Goal: Book appointment/travel/reservation

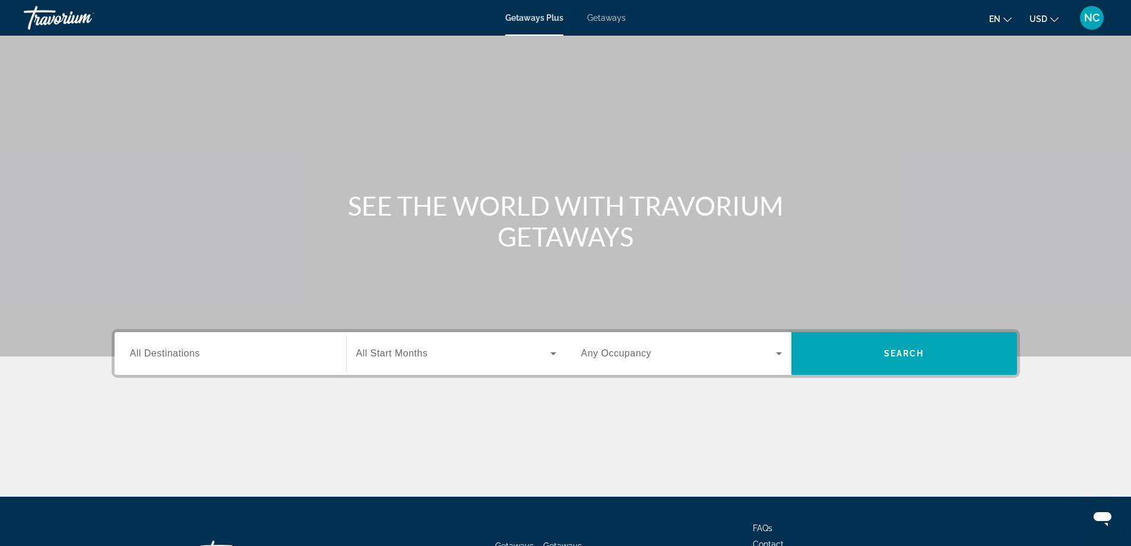
click at [606, 15] on span "Getaways" at bounding box center [606, 17] width 39 height 9
click at [163, 347] on input "Destination All Destinations" at bounding box center [230, 354] width 201 height 14
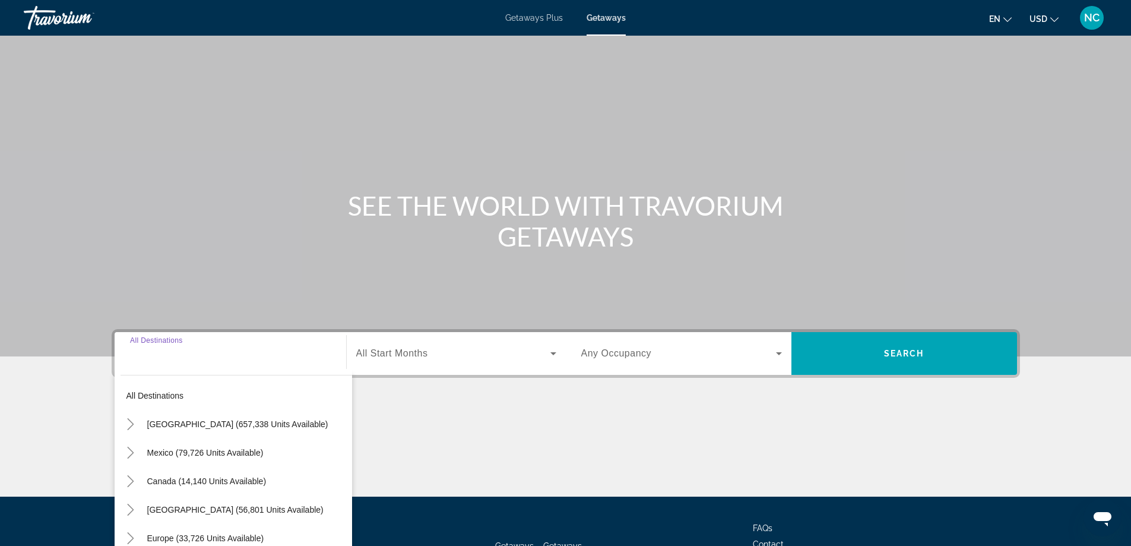
scroll to position [96, 0]
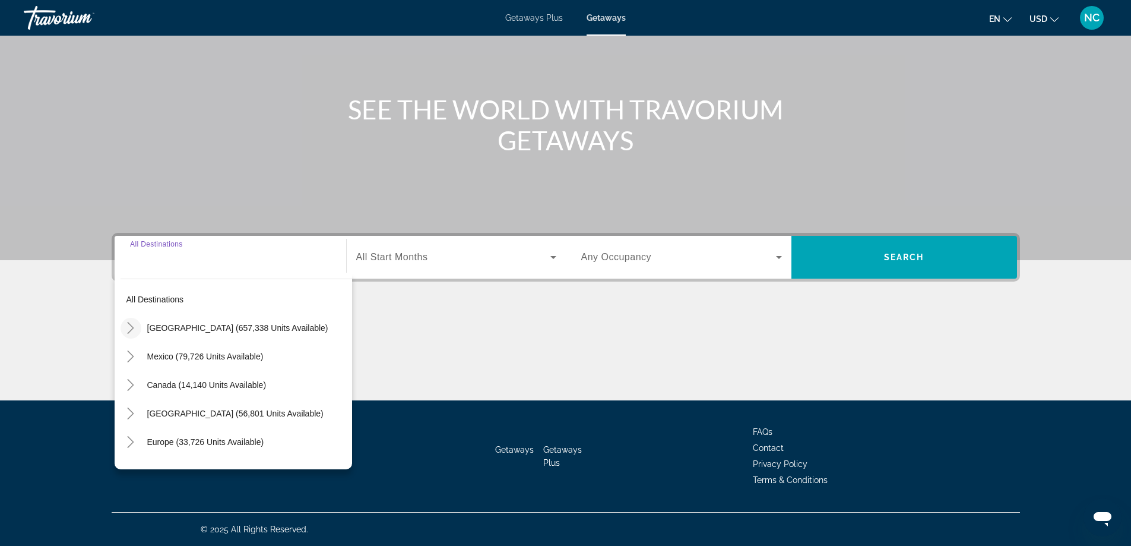
click at [131, 328] on icon "Toggle United States (657,338 units available)" at bounding box center [131, 328] width 12 height 12
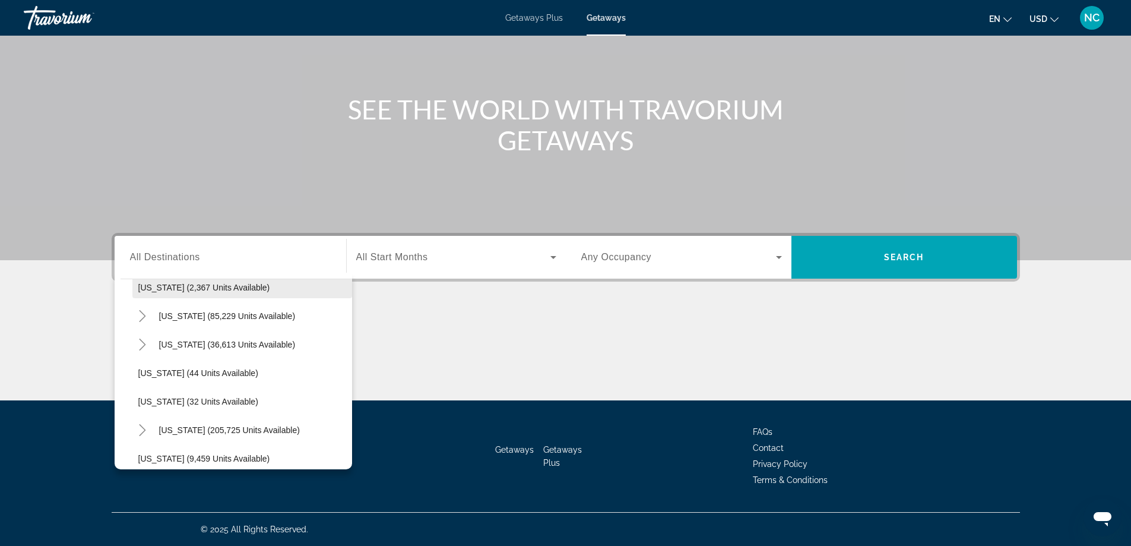
scroll to position [153, 0]
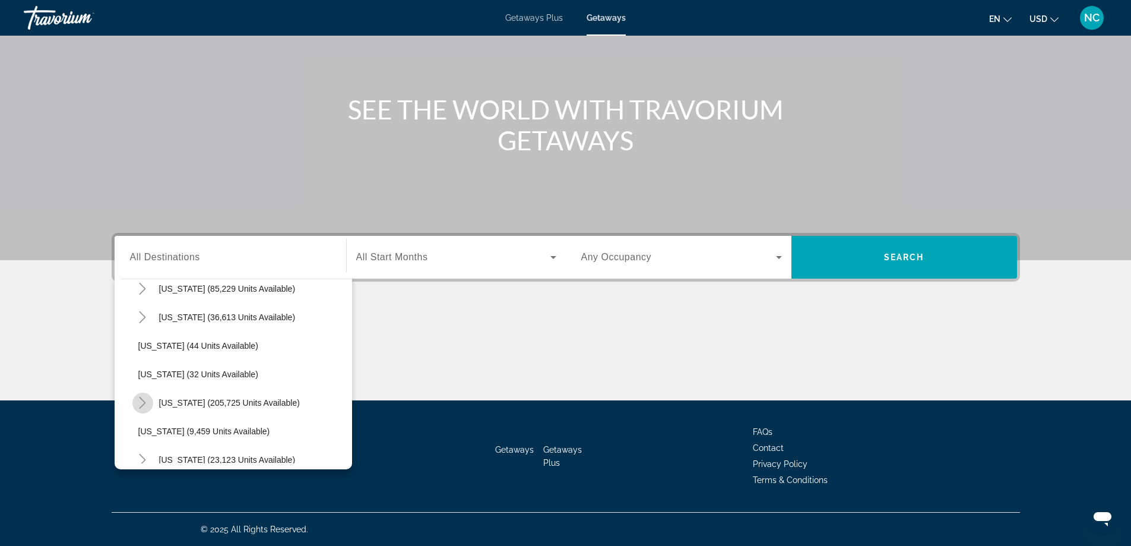
click at [145, 404] on icon "Toggle Florida (205,725 units available)" at bounding box center [143, 403] width 12 height 12
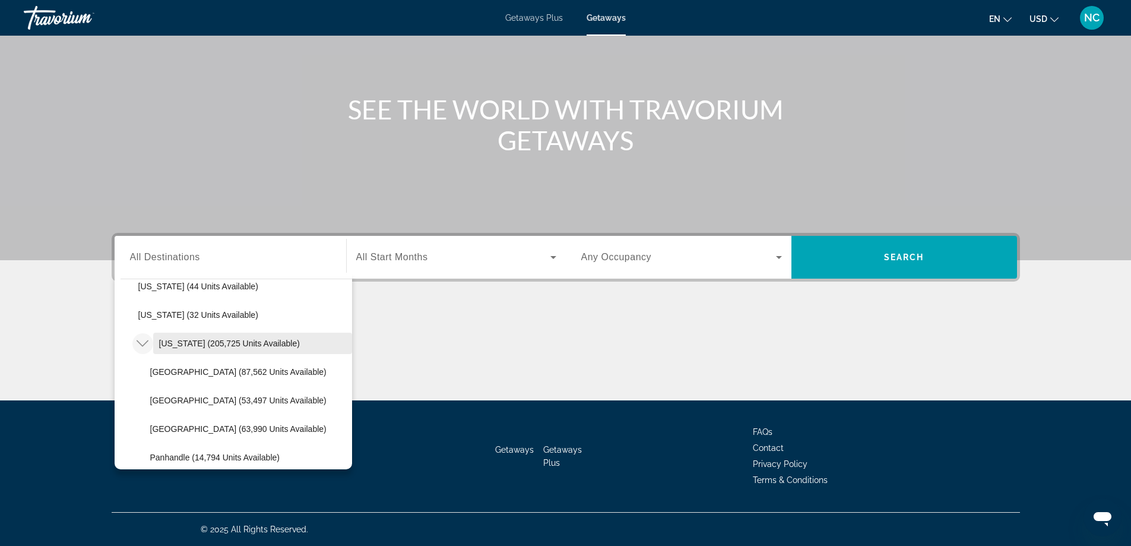
scroll to position [272, 0]
click at [198, 343] on span "[GEOGRAPHIC_DATA] (53,497 units available)" at bounding box center [238, 340] width 176 height 9
type input "**********"
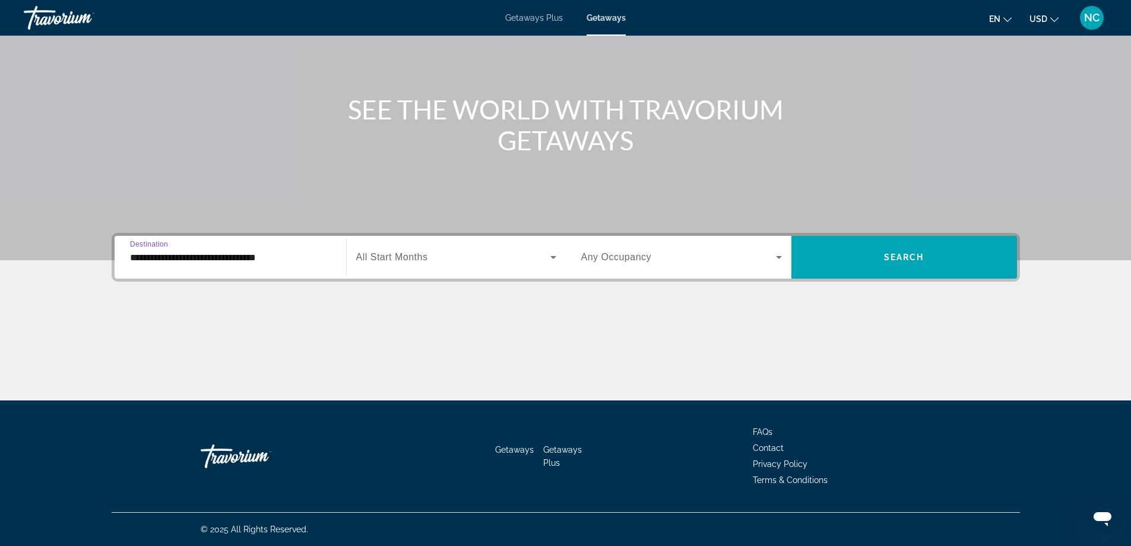
click at [552, 256] on icon "Search widget" at bounding box center [553, 257] width 6 height 3
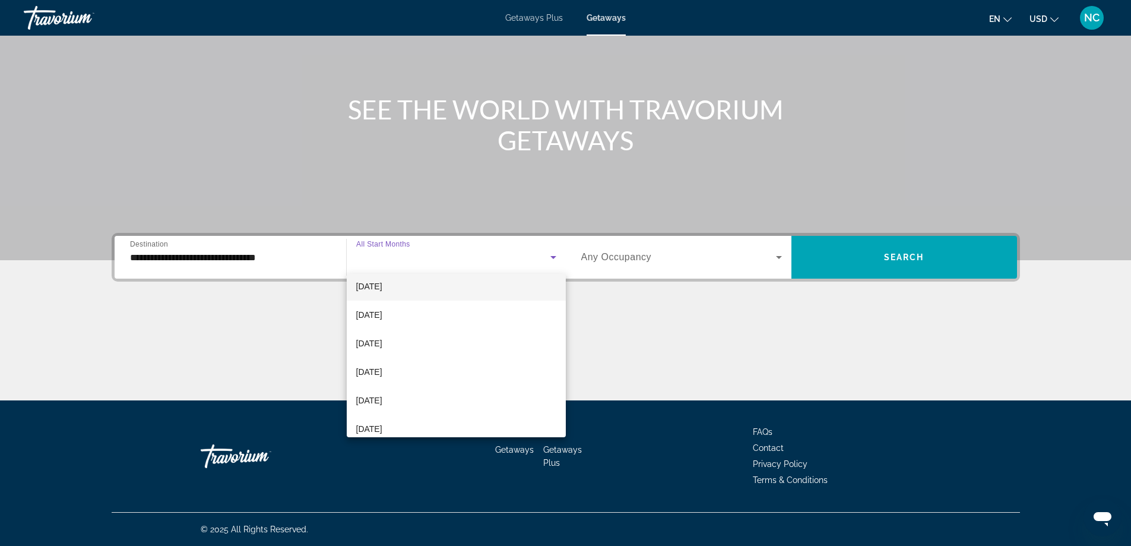
scroll to position [119, 0]
click at [382, 346] on span "[DATE]" at bounding box center [369, 345] width 26 height 14
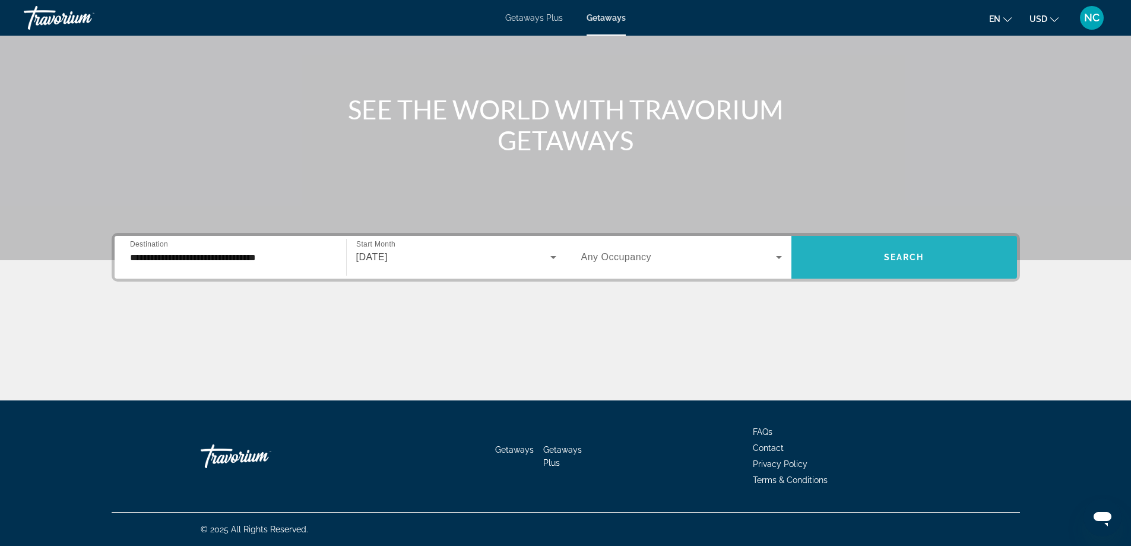
click at [924, 263] on span "Search widget" at bounding box center [904, 257] width 226 height 28
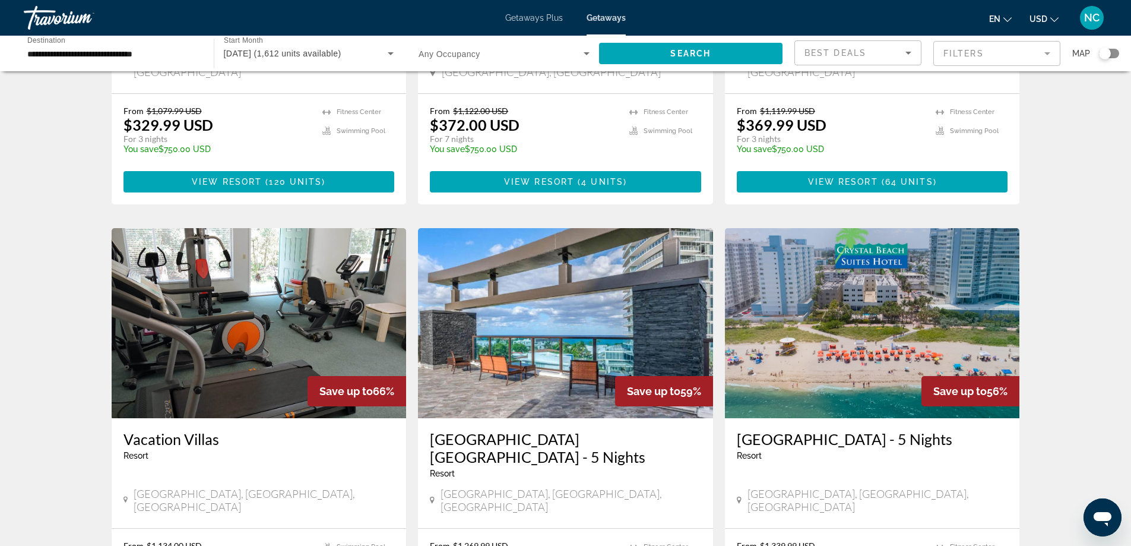
scroll to position [712, 0]
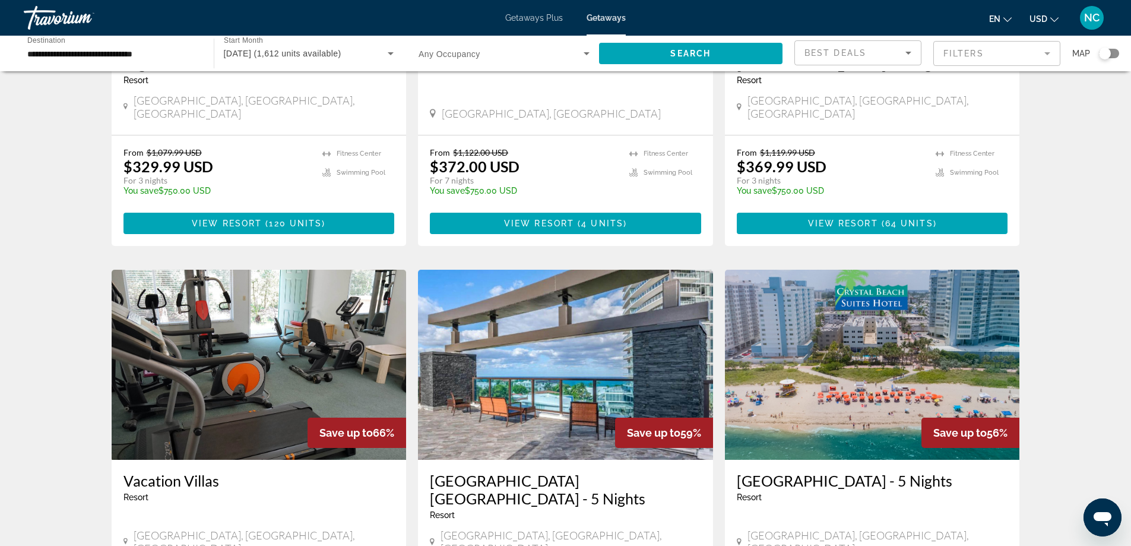
click at [892, 369] on img "Main content" at bounding box center [872, 365] width 295 height 190
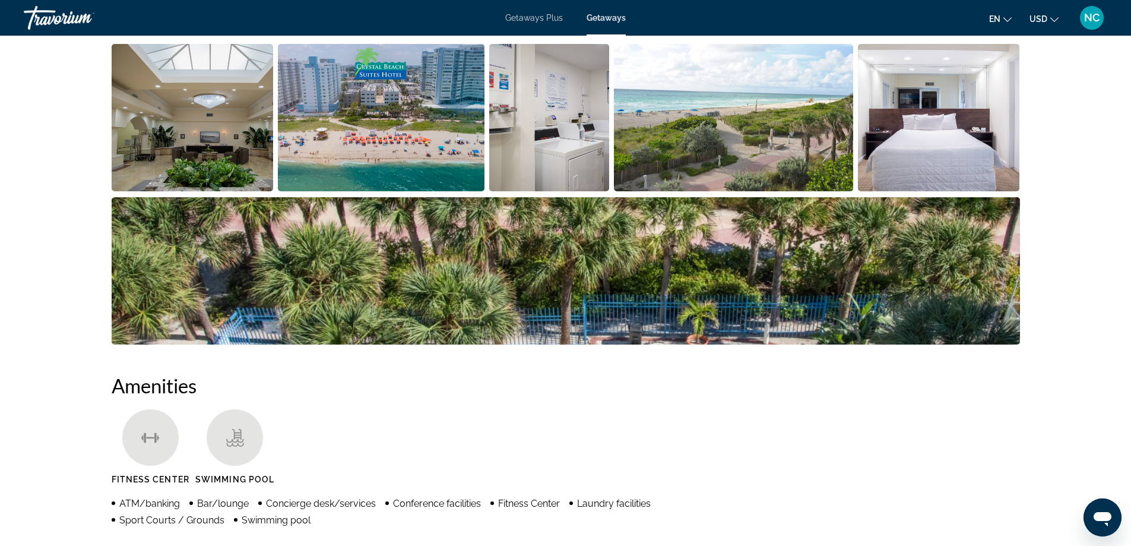
scroll to position [334, 0]
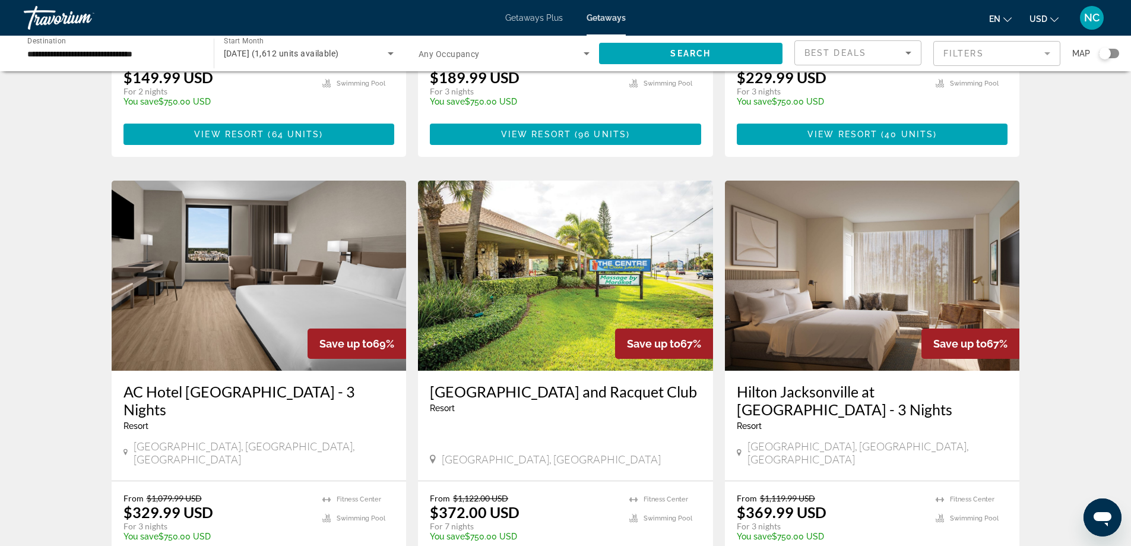
scroll to position [356, 0]
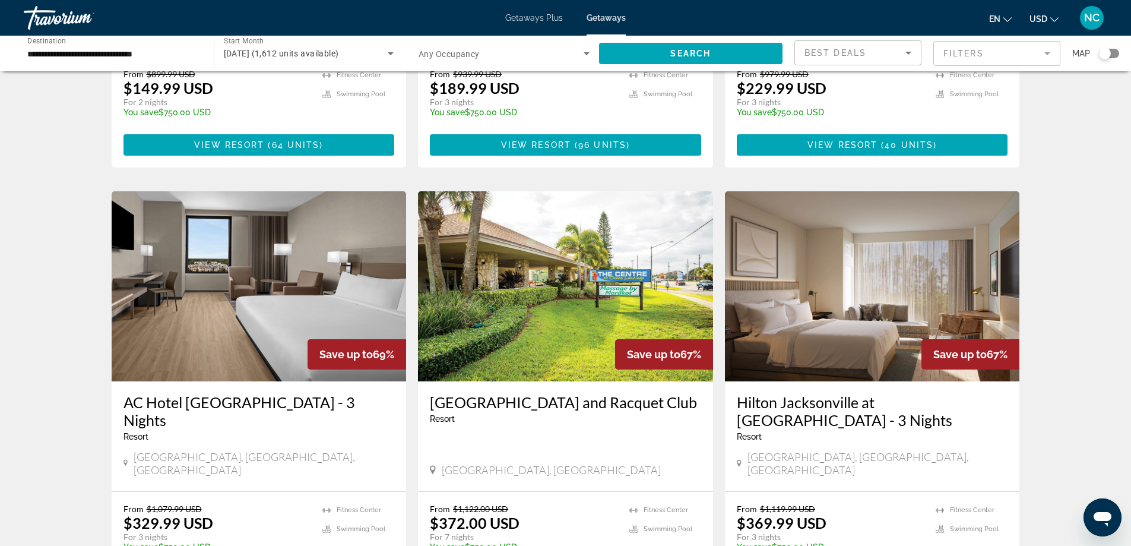
click at [581, 249] on img "Main content" at bounding box center [565, 286] width 295 height 190
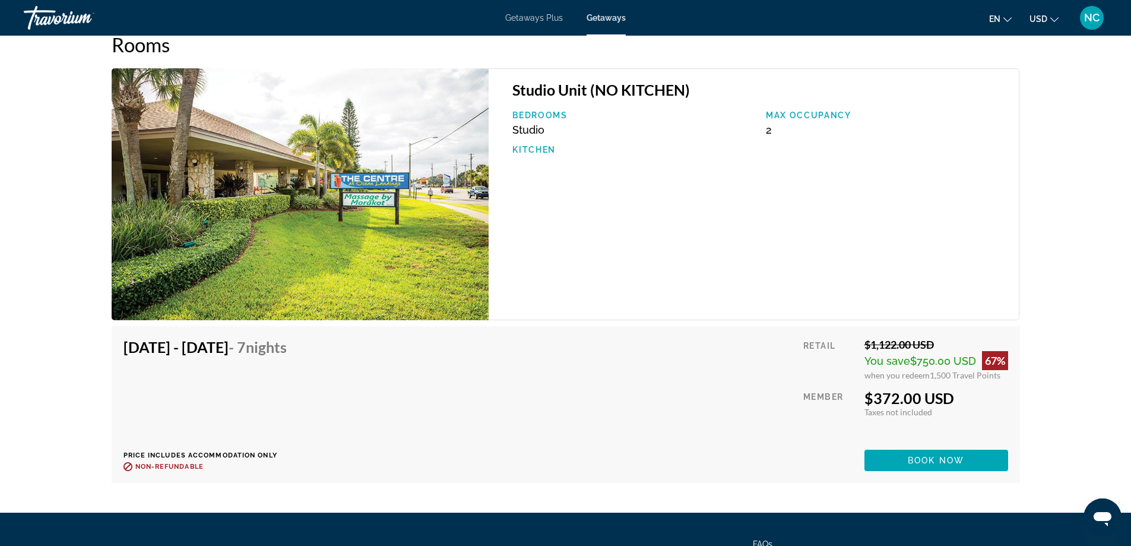
scroll to position [1956, 0]
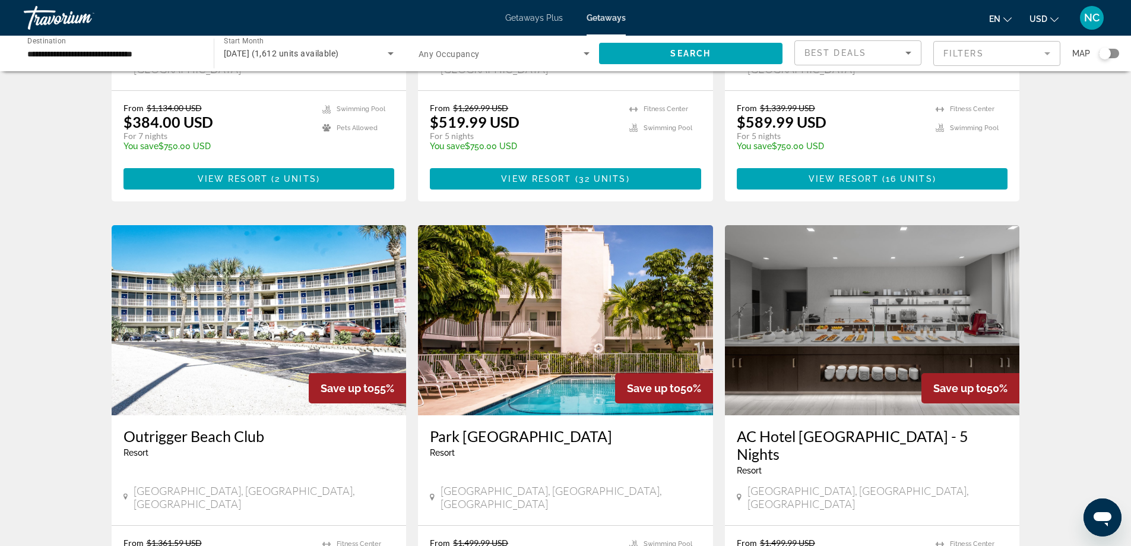
scroll to position [1191, 0]
click at [211, 275] on img "Main content" at bounding box center [259, 321] width 295 height 190
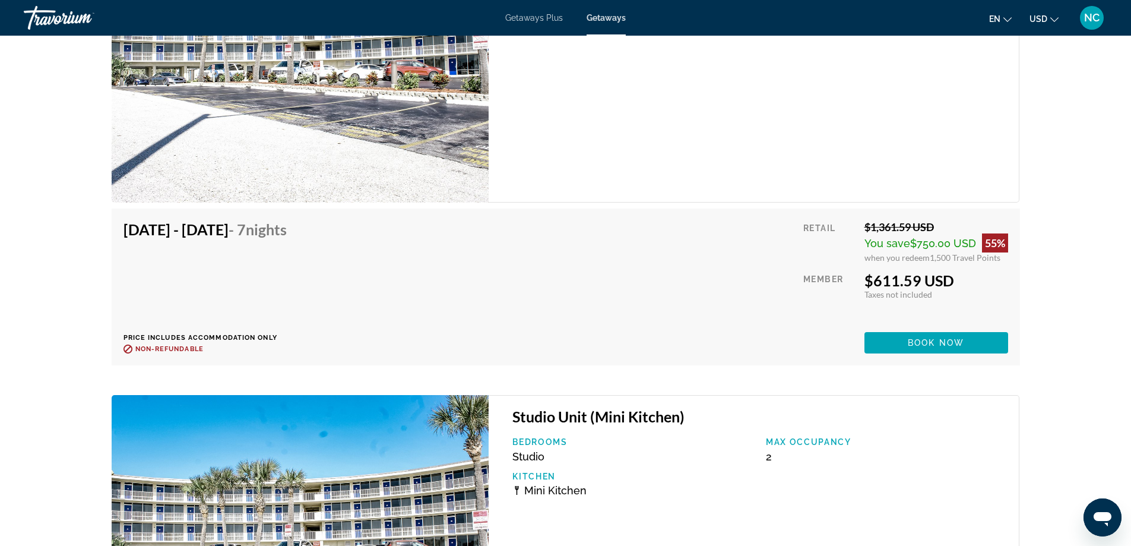
scroll to position [1794, 0]
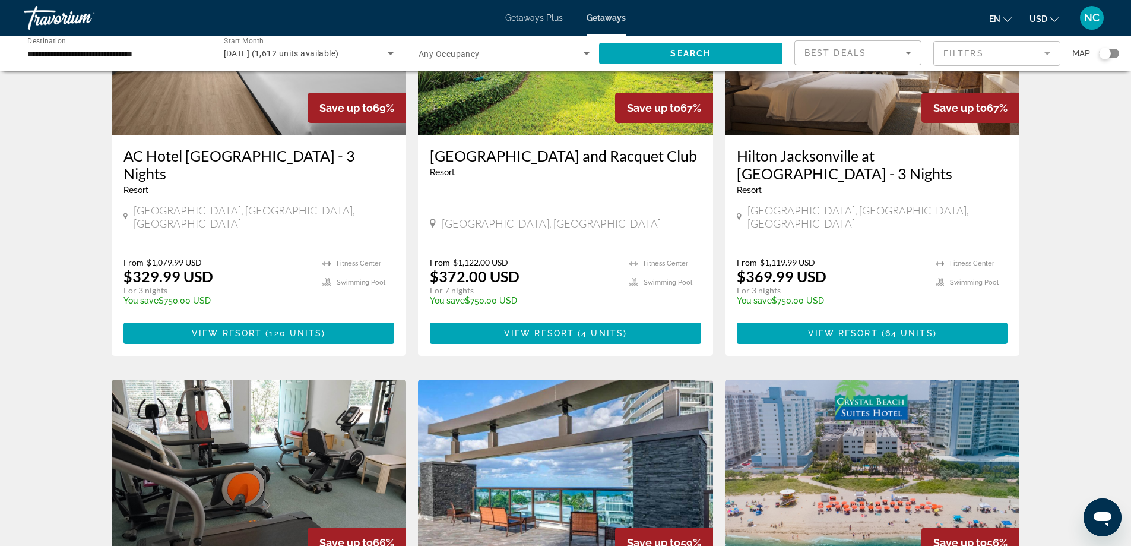
scroll to position [891, 0]
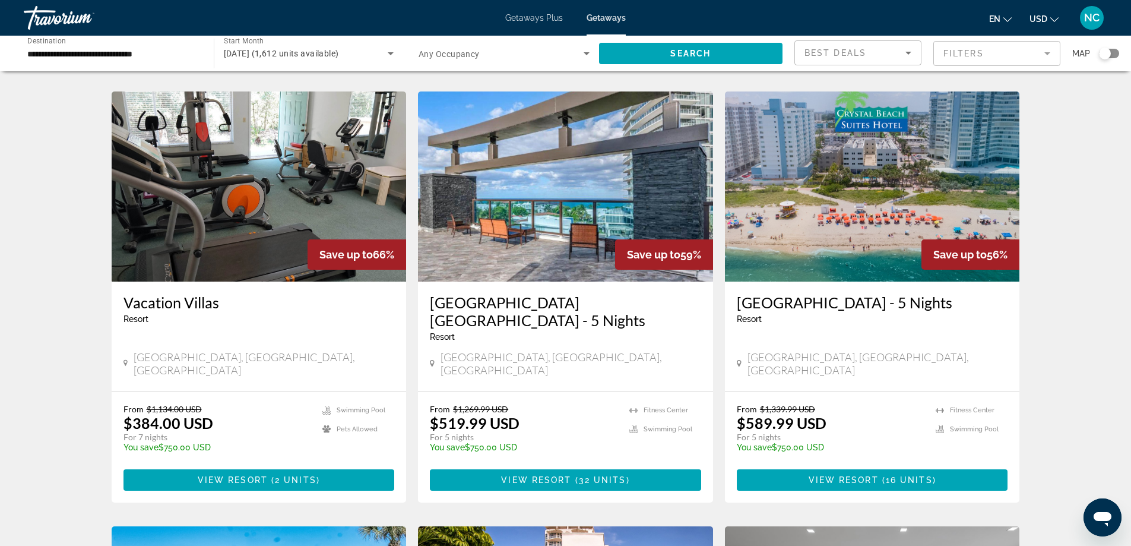
click at [265, 179] on img "Main content" at bounding box center [259, 186] width 295 height 190
